Goal: Navigation & Orientation: Go to known website

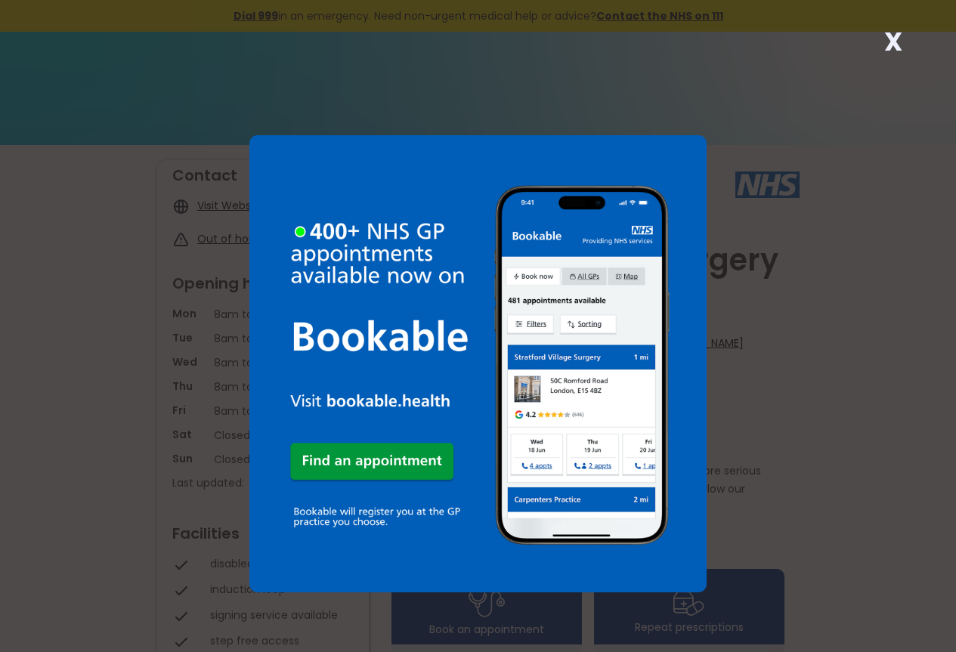
click at [893, 38] on strong "X" at bounding box center [893, 41] width 18 height 36
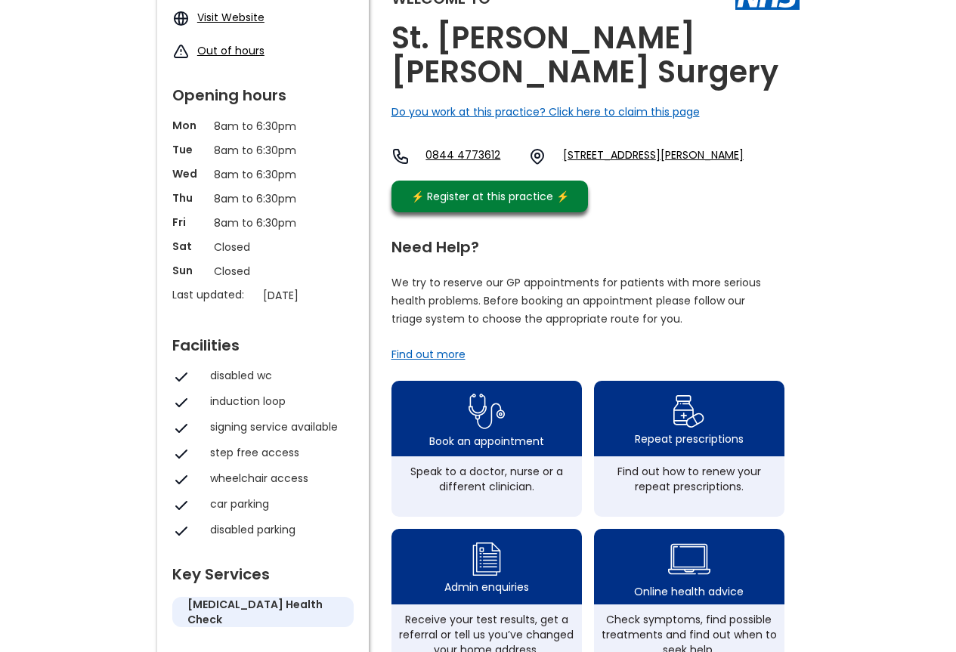
scroll to position [158, 0]
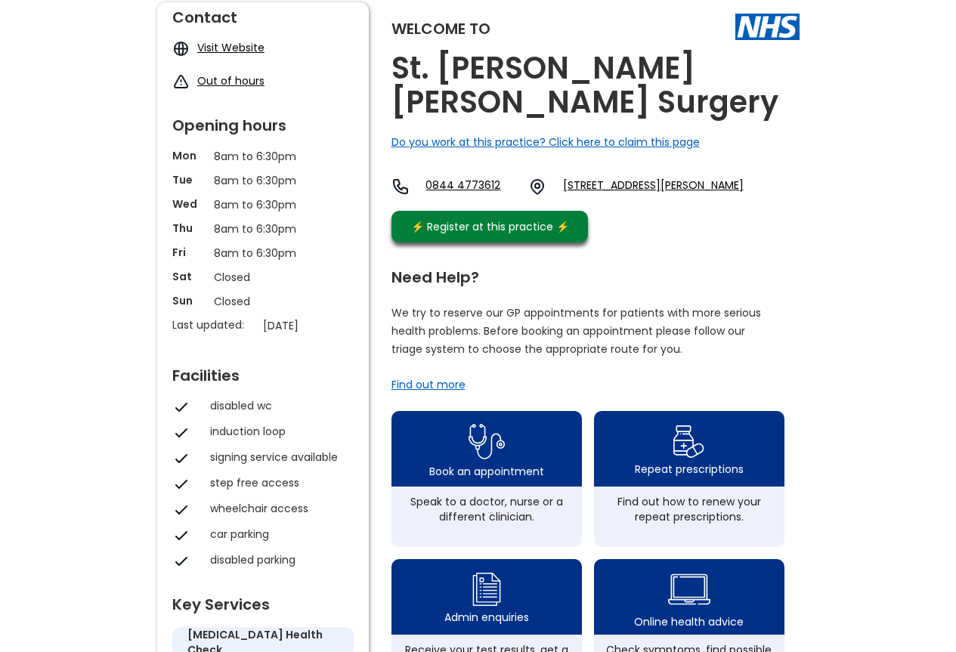
click at [428, 377] on div "Find out more" at bounding box center [428, 384] width 74 height 15
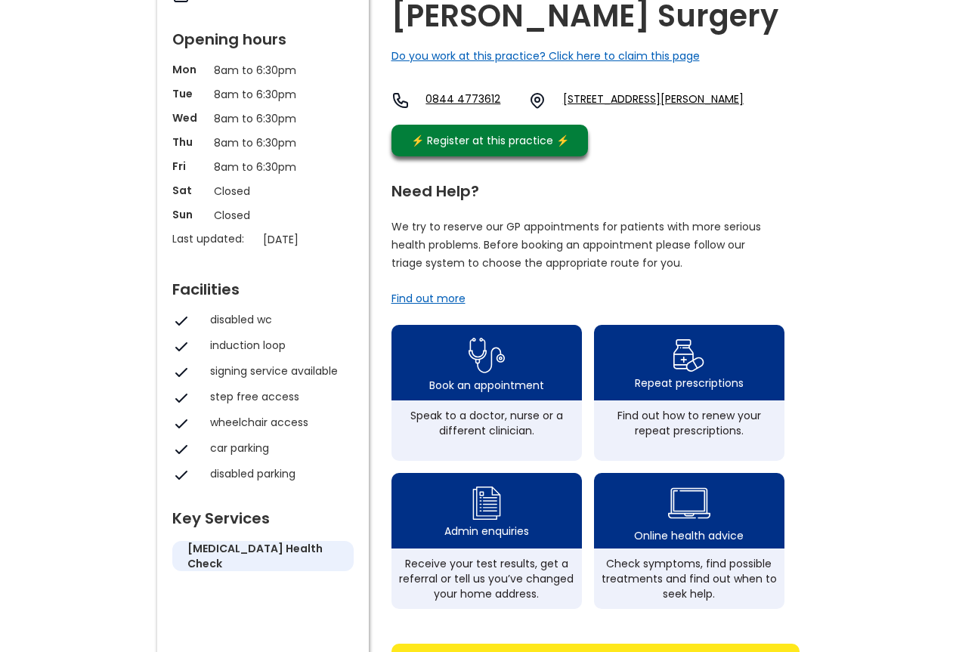
scroll to position [230, 0]
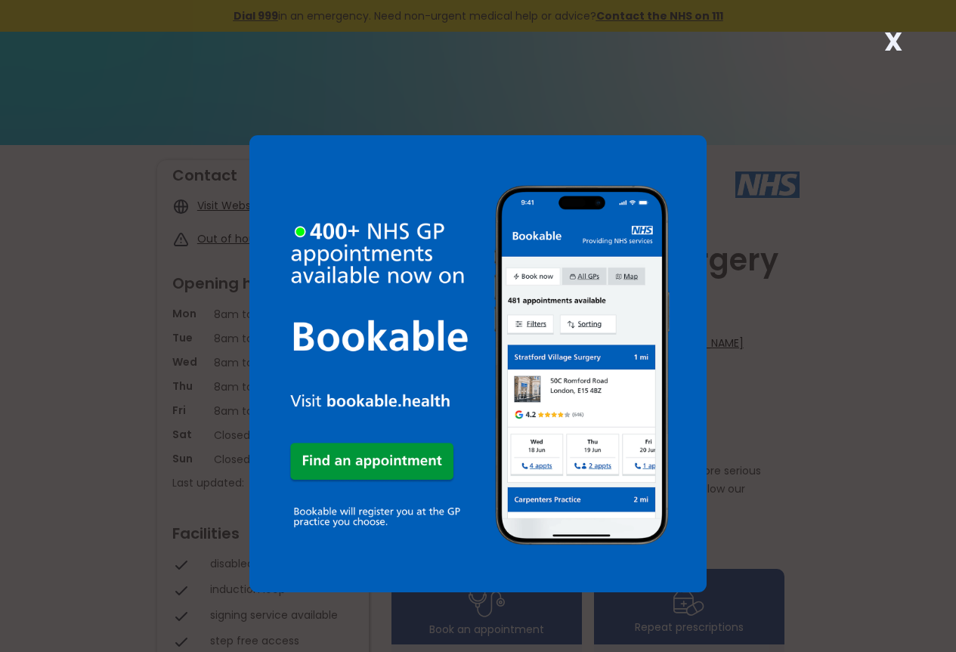
click at [895, 37] on strong "X" at bounding box center [893, 41] width 18 height 36
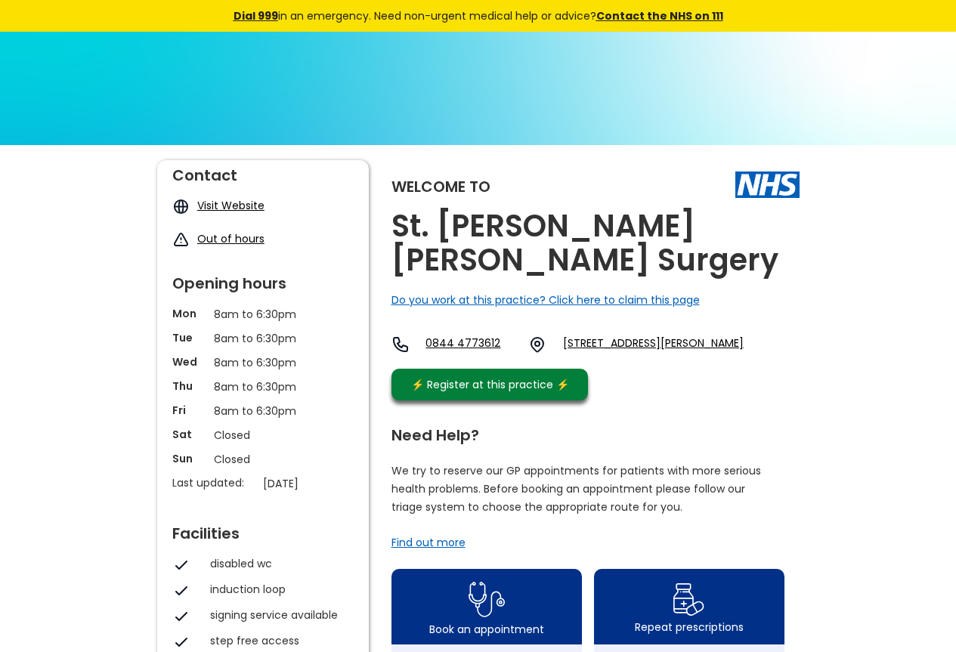
click at [206, 201] on link "Visit Website" at bounding box center [230, 205] width 67 height 15
